Goal: Complete application form

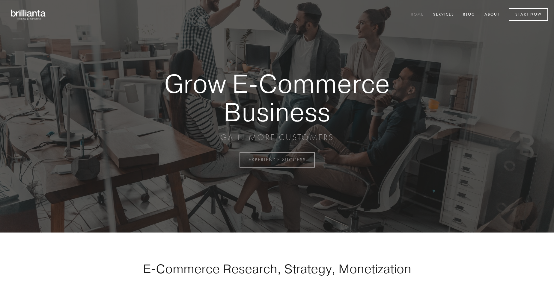
scroll to position [1571, 0]
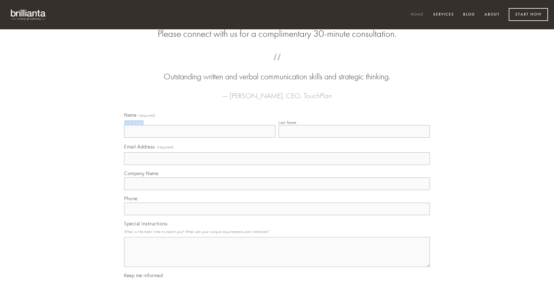
type input "[PERSON_NAME]"
click at [354, 138] on input "Last Name" at bounding box center [353, 131] width 151 height 13
type input "[PERSON_NAME]"
click at [277, 165] on input "Email Address (required)" at bounding box center [277, 159] width 306 height 13
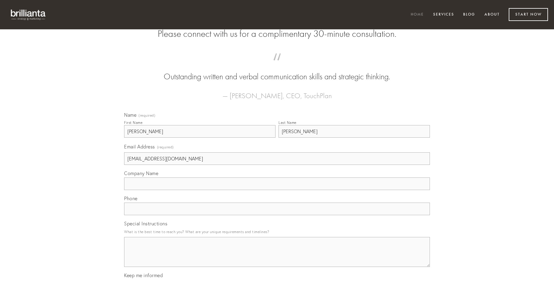
type input "[EMAIL_ADDRESS][DOMAIN_NAME]"
click at [277, 190] on input "Company Name" at bounding box center [277, 184] width 306 height 13
type input "suffragium"
click at [277, 215] on input "text" at bounding box center [277, 209] width 306 height 13
click at [277, 258] on textarea "Special Instructions" at bounding box center [277, 252] width 306 height 30
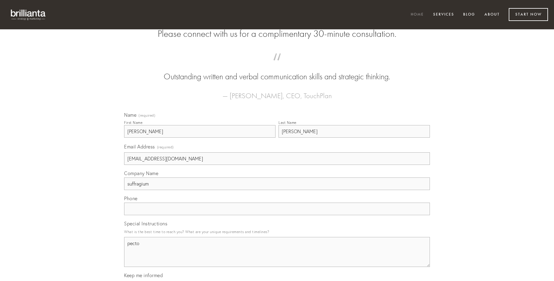
type textarea "pecto"
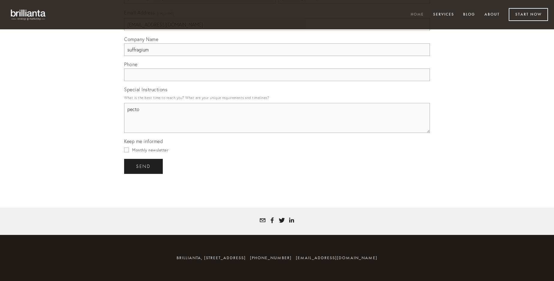
click at [144, 166] on span "send" at bounding box center [143, 166] width 15 height 5
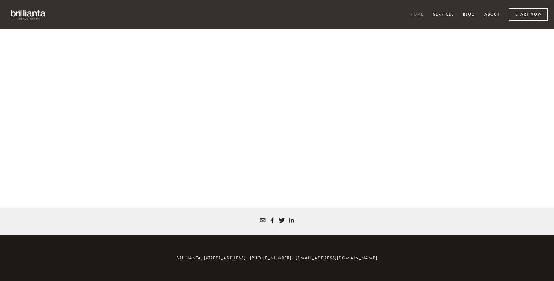
scroll to position [1563, 0]
